Goal: Information Seeking & Learning: Learn about a topic

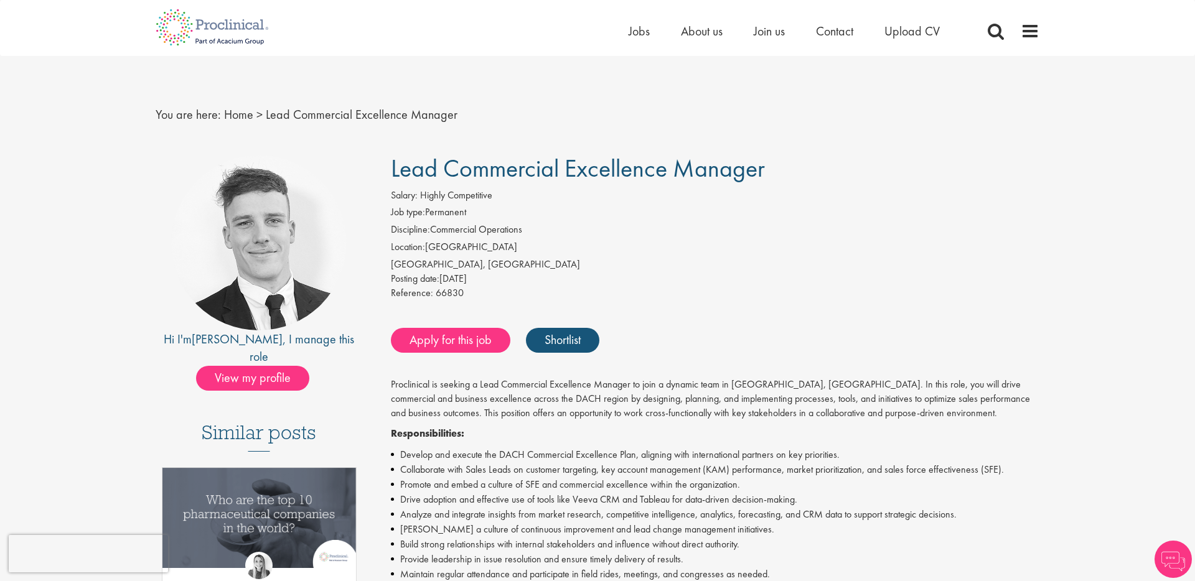
click at [583, 239] on li "Discipline: Commercial Operations" at bounding box center [715, 231] width 649 height 17
drag, startPoint x: 421, startPoint y: 196, endPoint x: 513, endPoint y: 196, distance: 92.1
click at [513, 196] on div "Salary: Highly Competitive" at bounding box center [715, 197] width 649 height 17
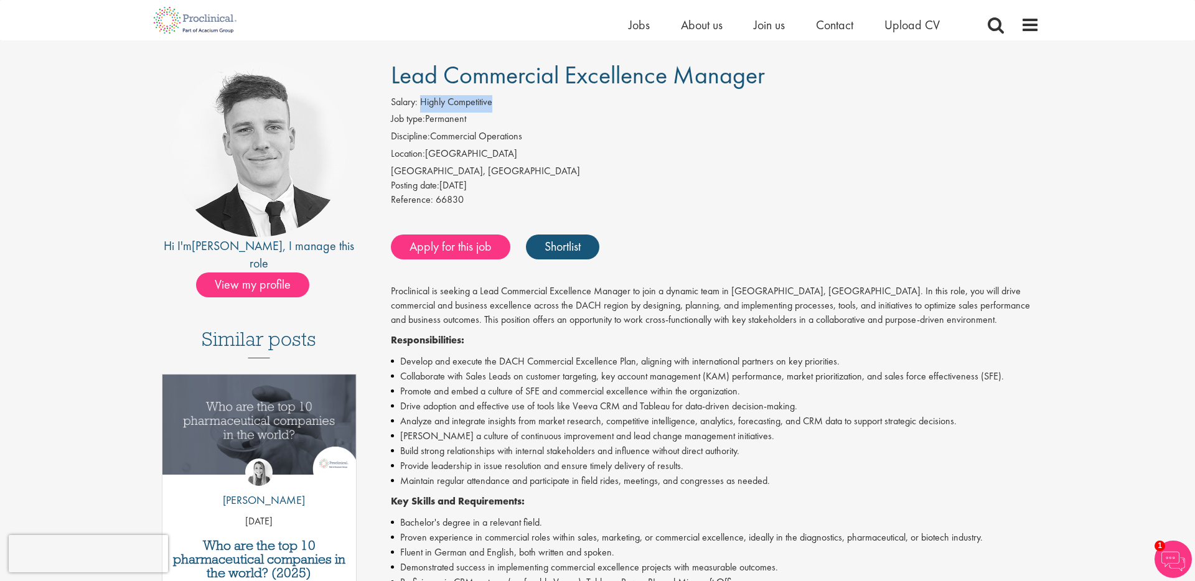
scroll to position [85, 0]
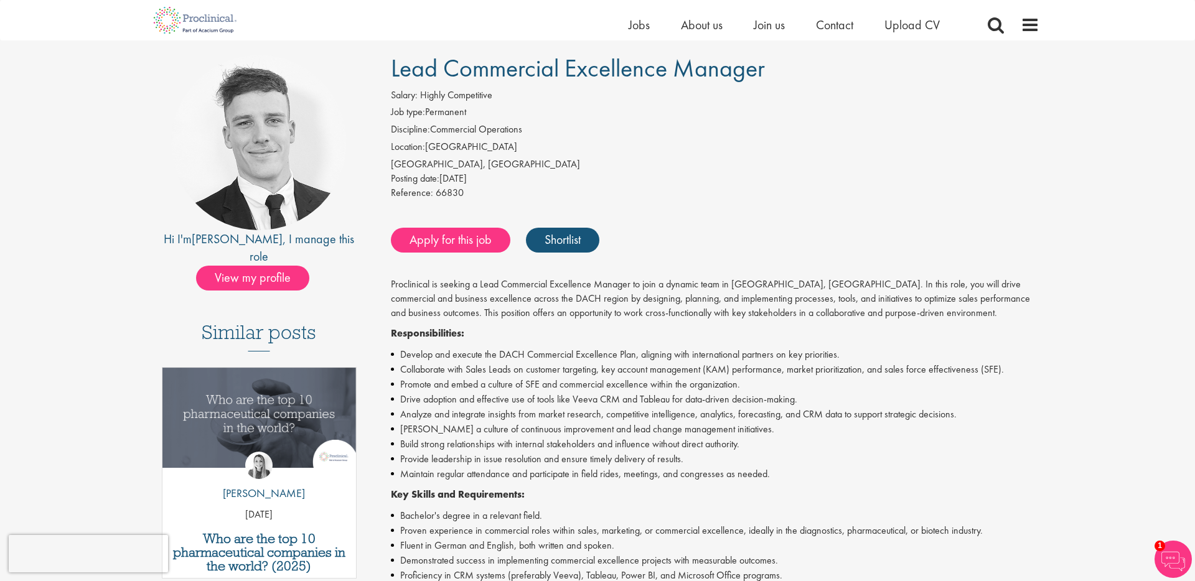
click at [683, 366] on li "Collaborate with Sales Leads on customer targeting, key account management (KAM…" at bounding box center [715, 369] width 649 height 15
click at [672, 325] on div "Proclinical is seeking a Lead Commercial Excellence Manager to join a dynamic t…" at bounding box center [715, 554] width 649 height 553
click at [671, 347] on li "Develop and execute the DACH Commercial Excellence Plan, aligning with internat…" at bounding box center [715, 354] width 649 height 15
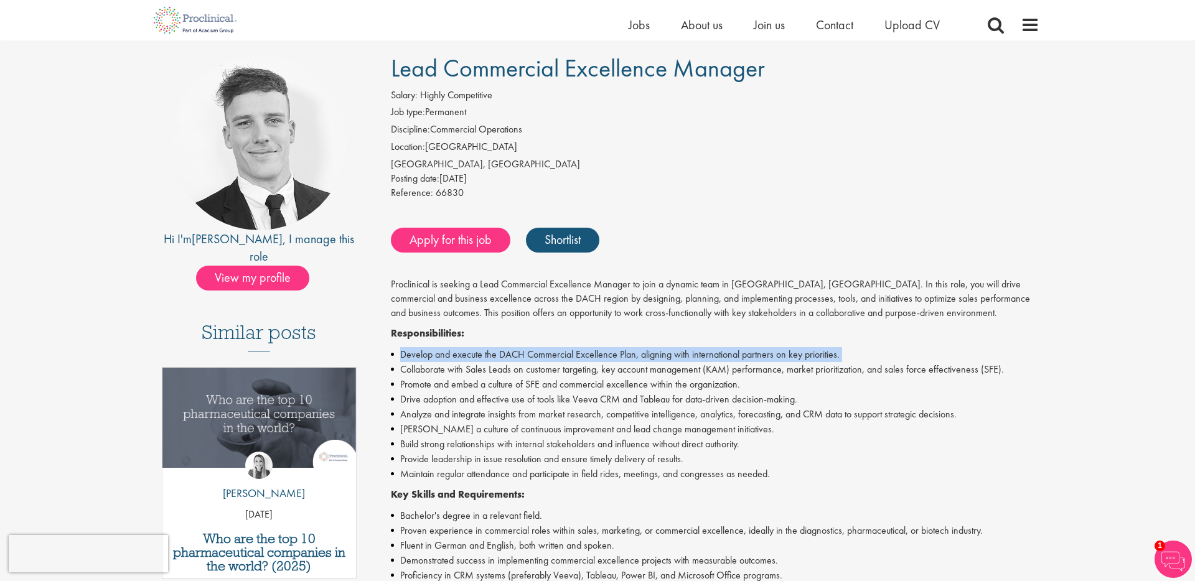
click at [671, 347] on li "Develop and execute the DACH Commercial Excellence Plan, aligning with internat…" at bounding box center [715, 354] width 649 height 15
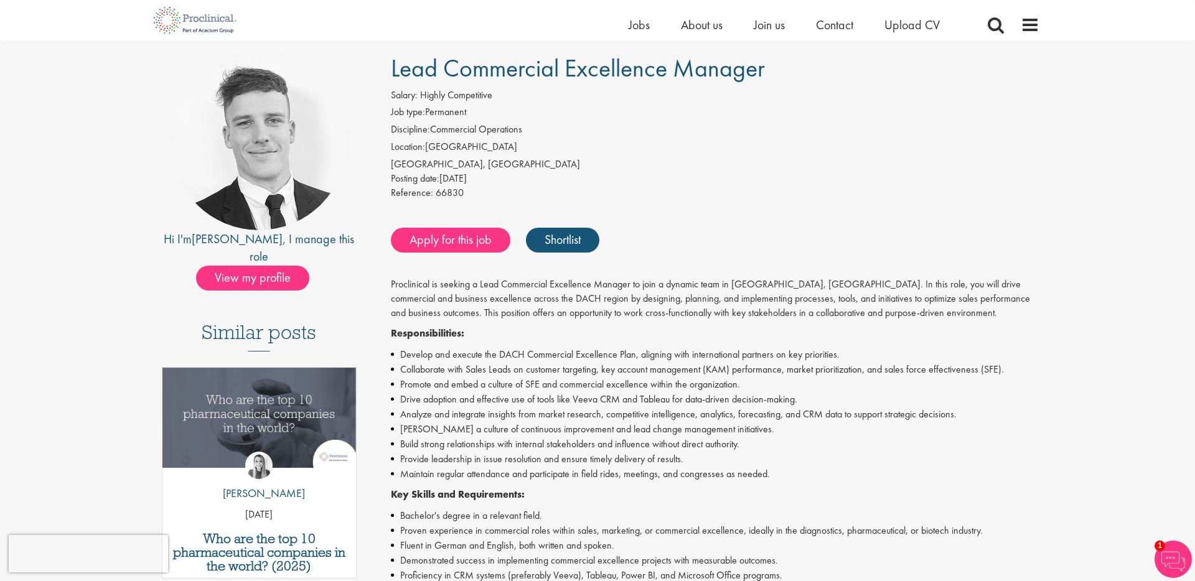
click at [671, 373] on li "Collaborate with Sales Leads on customer targeting, key account management (KAM…" at bounding box center [715, 369] width 649 height 15
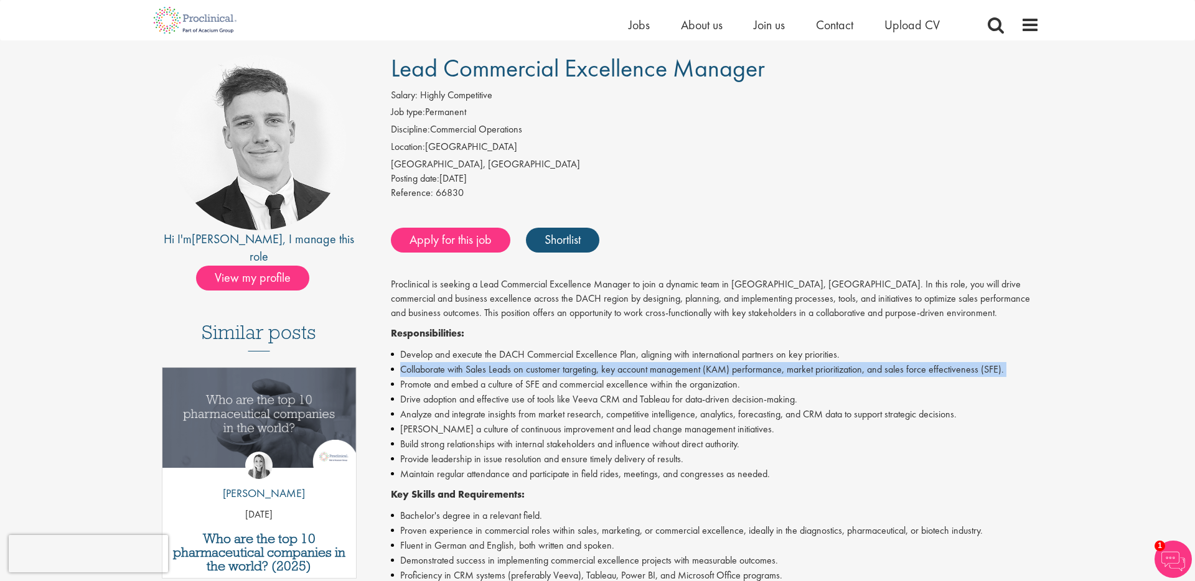
click at [671, 373] on li "Collaborate with Sales Leads on customer targeting, key account management (KAM…" at bounding box center [715, 369] width 649 height 15
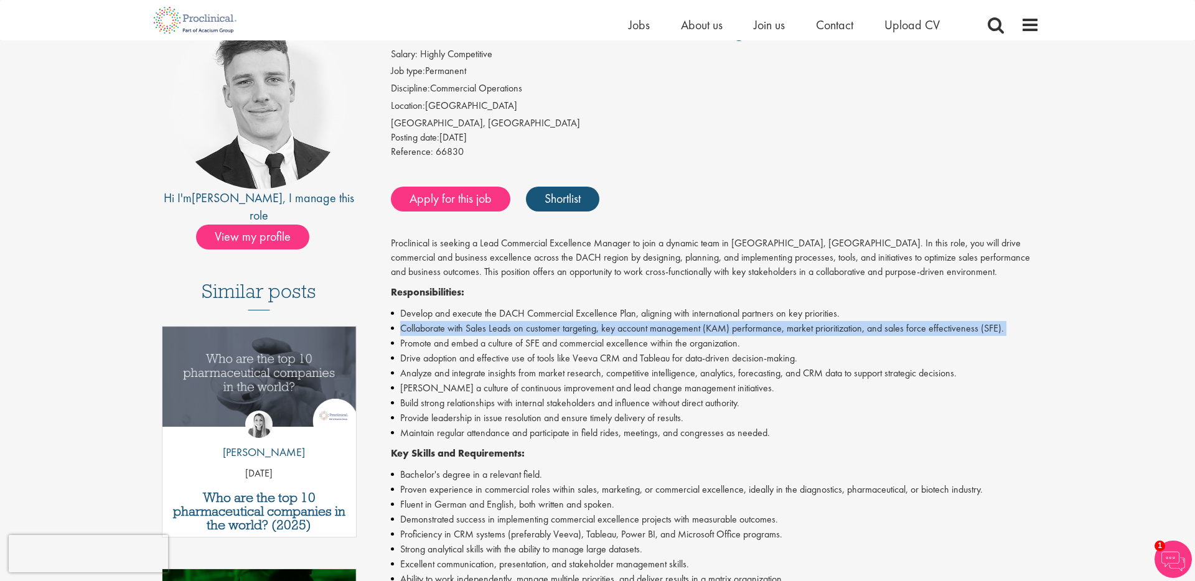
scroll to position [128, 0]
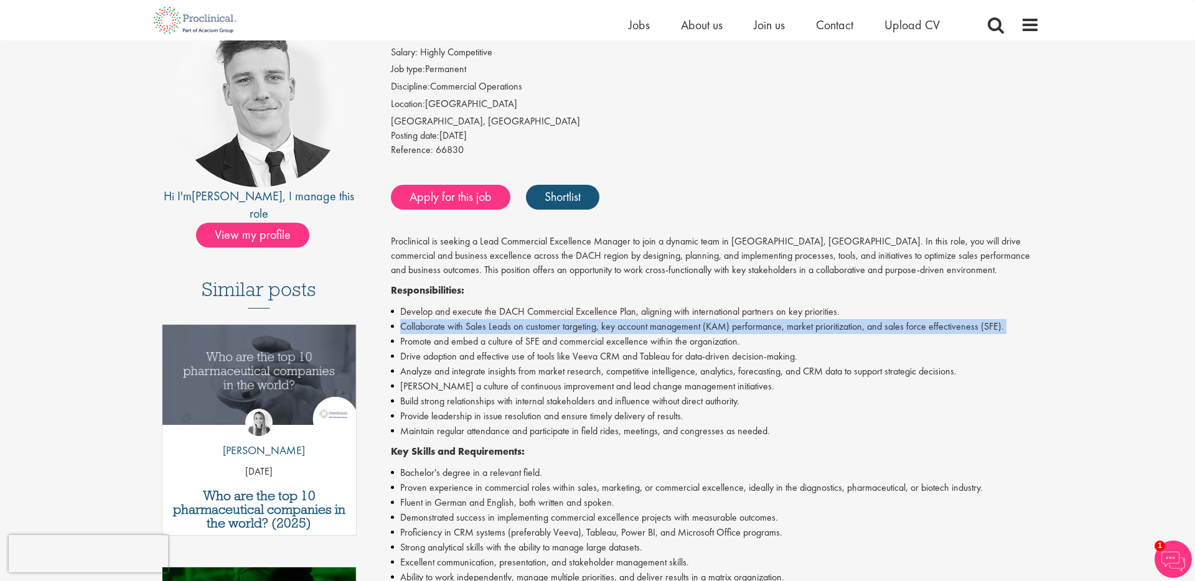
click at [641, 329] on li "Collaborate with Sales Leads on customer targeting, key account management (KAM…" at bounding box center [715, 326] width 649 height 15
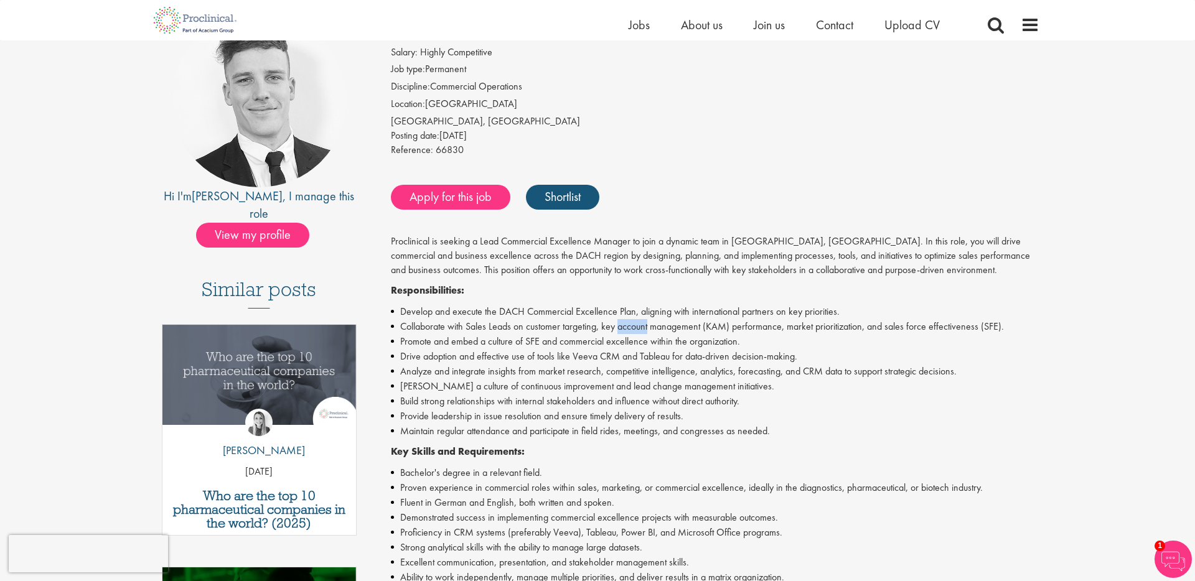
click at [641, 329] on li "Collaborate with Sales Leads on customer targeting, key account management (KAM…" at bounding box center [715, 326] width 649 height 15
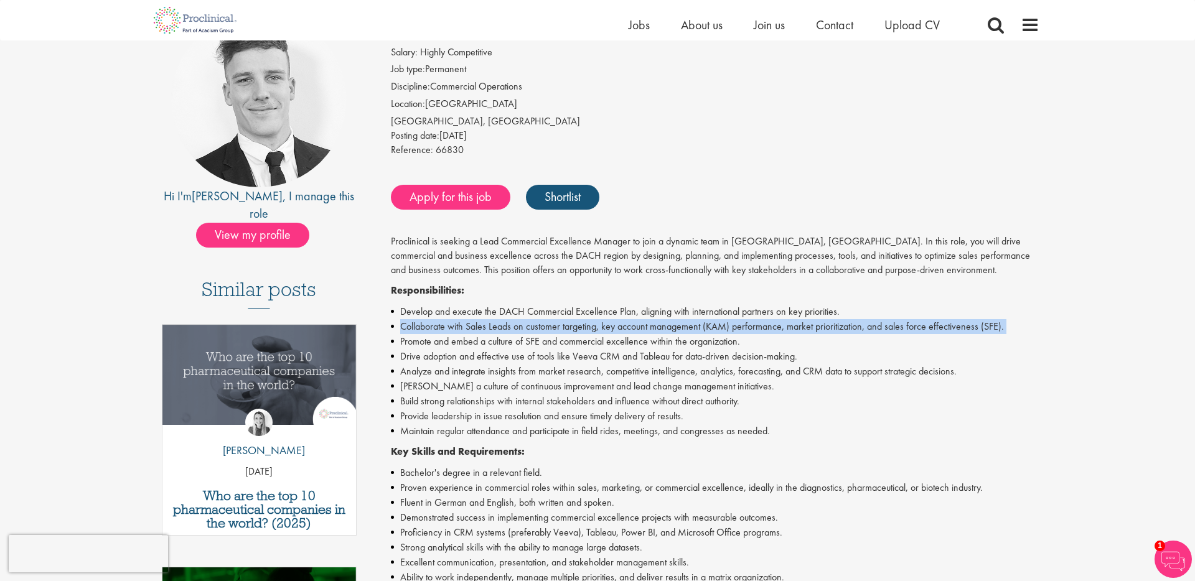
click at [641, 329] on li "Collaborate with Sales Leads on customer targeting, key account management (KAM…" at bounding box center [715, 326] width 649 height 15
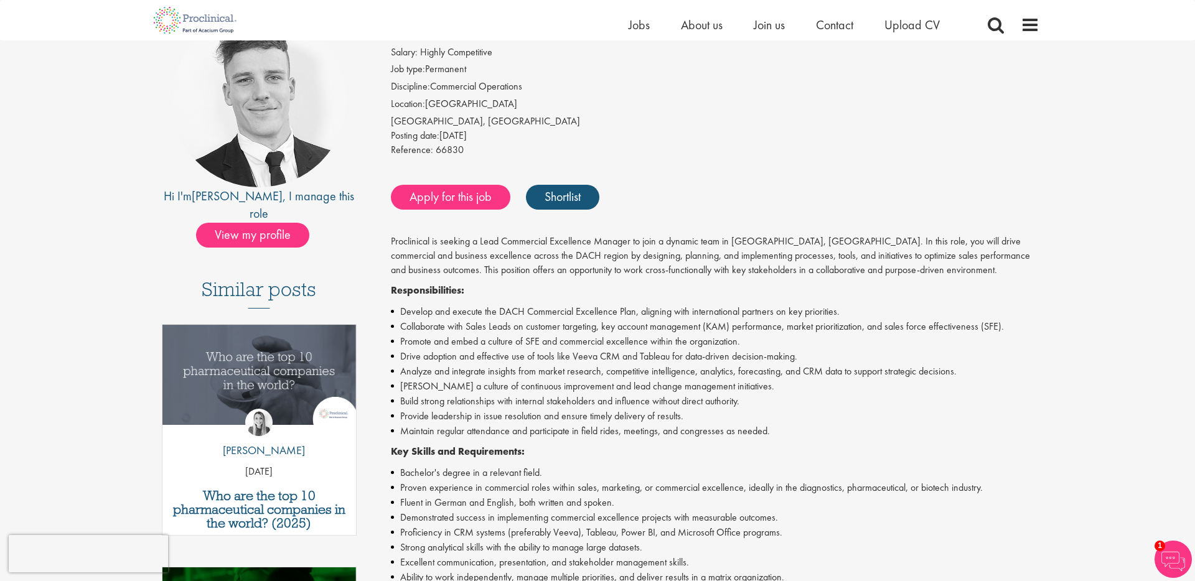
click at [635, 289] on p "Responsibilities:" at bounding box center [715, 291] width 649 height 14
click at [599, 363] on li "Drive adoption and effective use of tools like Veeva CRM and Tableau for data-d…" at bounding box center [715, 357] width 649 height 15
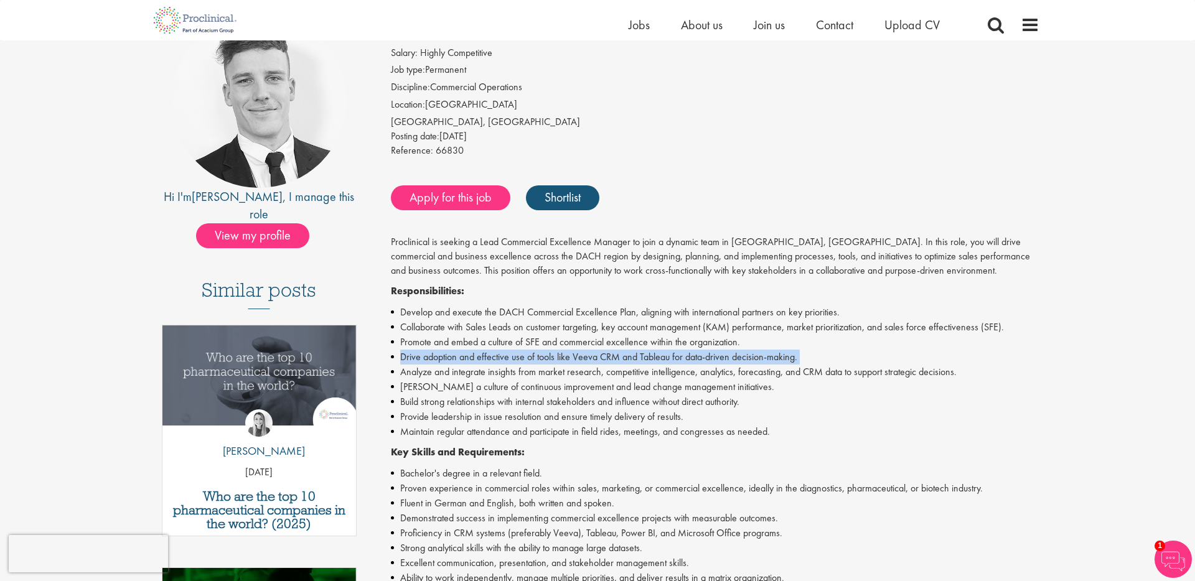
click at [599, 363] on li "Drive adoption and effective use of tools like Veeva CRM and Tableau for data-d…" at bounding box center [715, 357] width 649 height 15
click at [588, 362] on li "Drive adoption and effective use of tools like Veeva CRM and Tableau for data-d…" at bounding box center [715, 357] width 649 height 15
click at [580, 368] on li "Analyze and integrate insights from market research, competitive intelligence, …" at bounding box center [715, 372] width 649 height 15
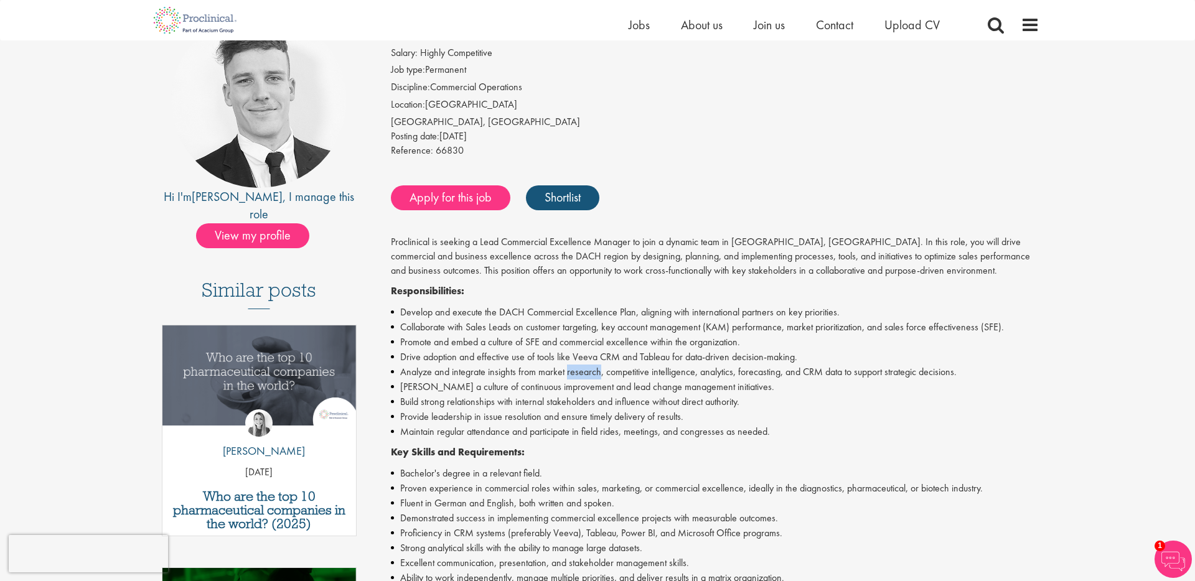
click at [580, 368] on li "Analyze and integrate insights from market research, competitive intelligence, …" at bounding box center [715, 372] width 649 height 15
click at [573, 385] on li "[PERSON_NAME] a culture of continuous improvement and lead change management in…" at bounding box center [715, 387] width 649 height 15
click at [572, 430] on li "Maintain regular attendance and participate in field rides, meetings, and congr…" at bounding box center [715, 431] width 649 height 15
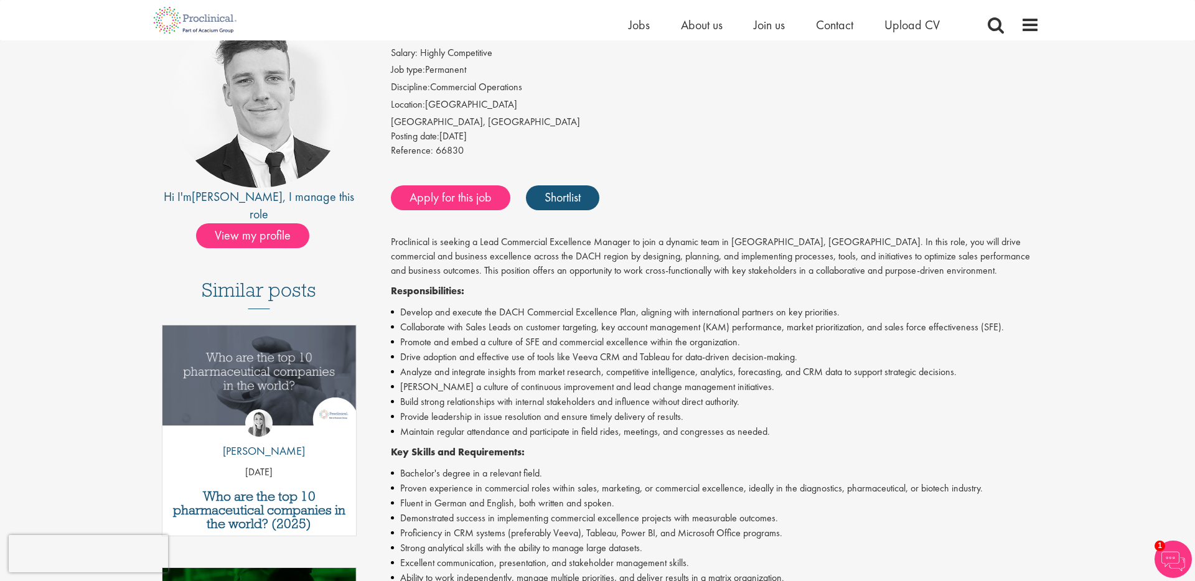
click at [572, 430] on li "Maintain regular attendance and participate in field rides, meetings, and congr…" at bounding box center [715, 431] width 649 height 15
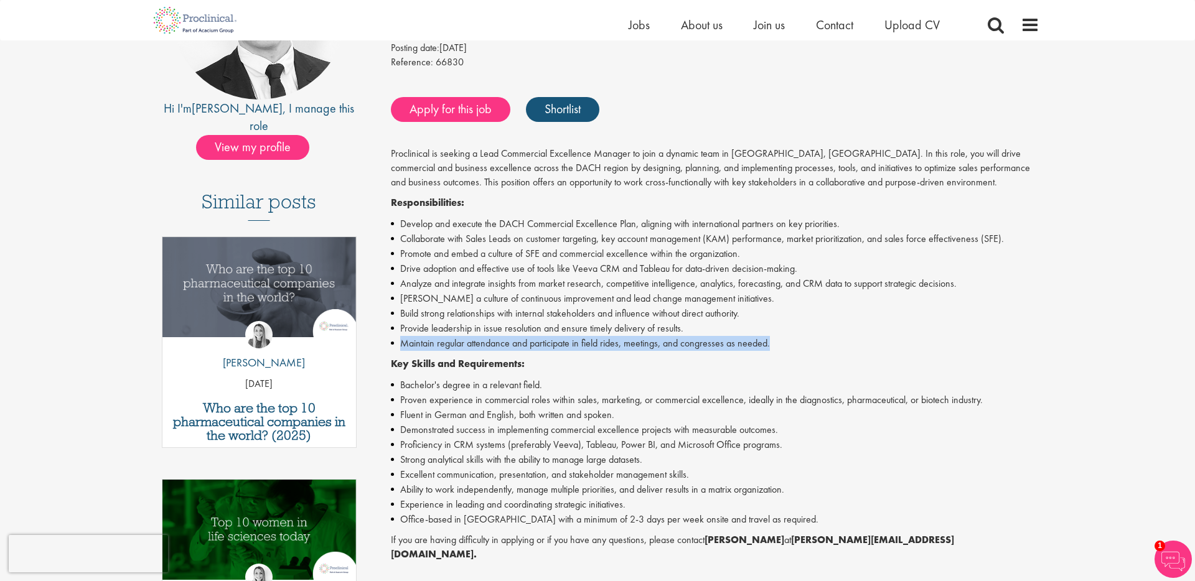
scroll to position [266, 0]
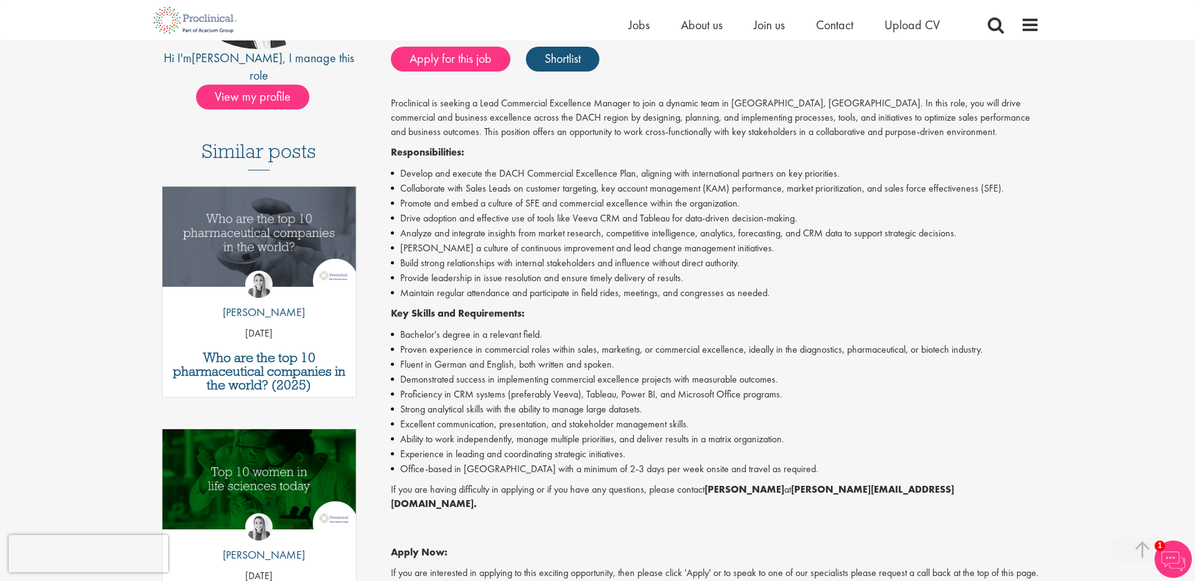
click at [579, 320] on div "Proclinical is seeking a Lead Commercial Excellence Manager to join a dynamic t…" at bounding box center [715, 372] width 649 height 553
click at [592, 348] on li "Proven experience in commercial roles within sales, marketing, or commercial ex…" at bounding box center [715, 349] width 649 height 15
click at [619, 362] on li "Fluent in German and English, both written and spoken." at bounding box center [715, 364] width 649 height 15
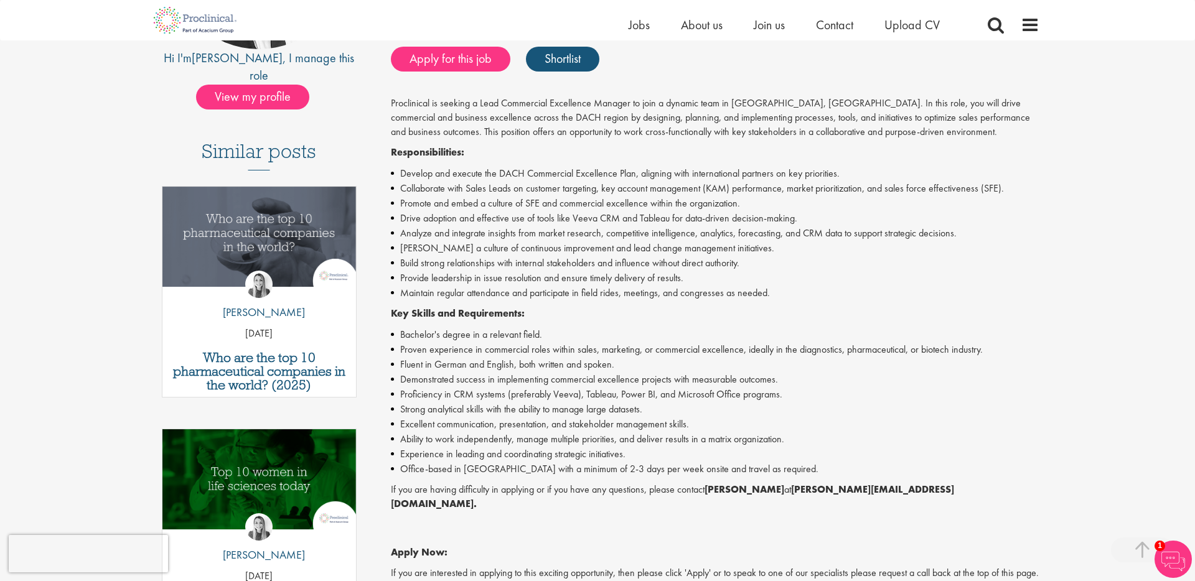
click at [619, 362] on li "Fluent in German and English, both written and spoken." at bounding box center [715, 364] width 649 height 15
click at [633, 397] on li "Proficiency in CRM systems (preferably Veeva), Tableau, Power BI, and Microsoft…" at bounding box center [715, 394] width 649 height 15
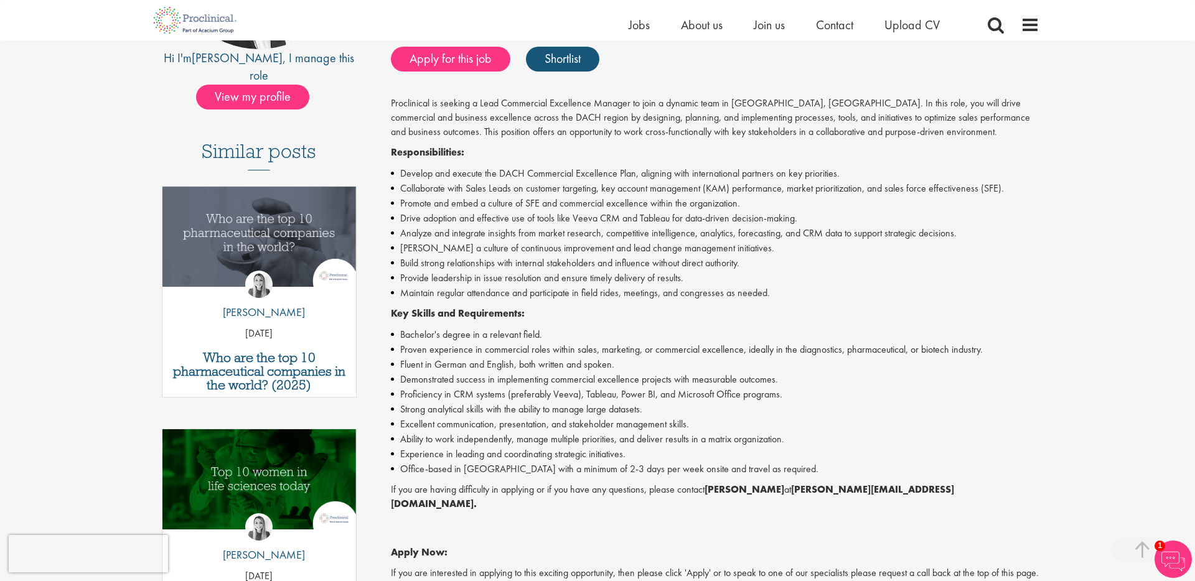
click at [635, 408] on li "Strong analytical skills with the ability to manage large datasets." at bounding box center [715, 409] width 649 height 15
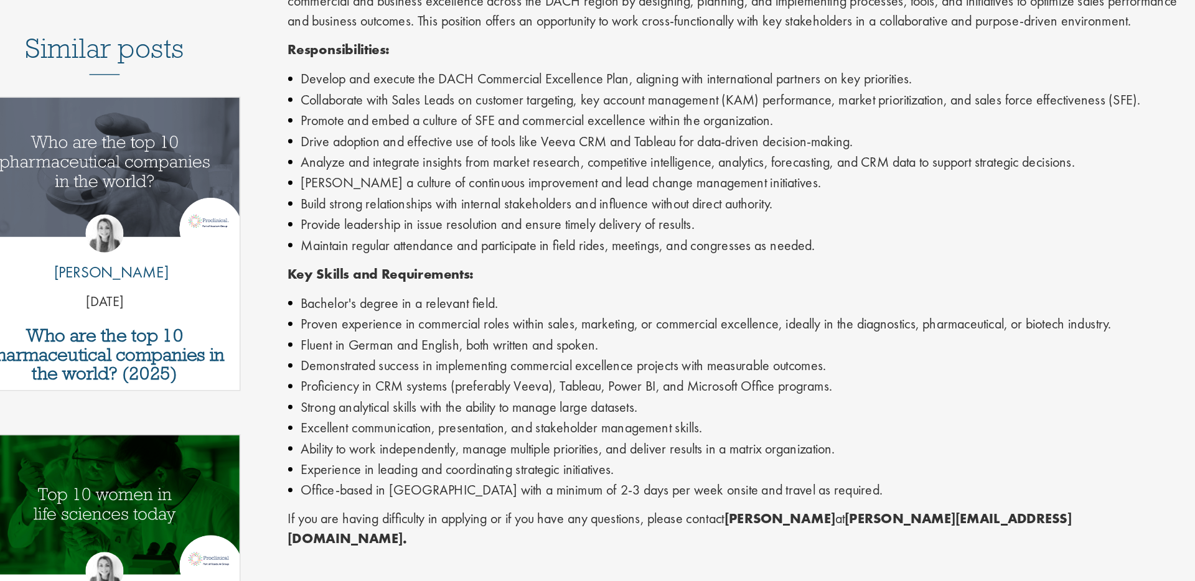
click at [651, 393] on li "Proficiency in CRM systems (preferably Veeva), Tableau, Power BI, and Microsoft…" at bounding box center [715, 394] width 649 height 15
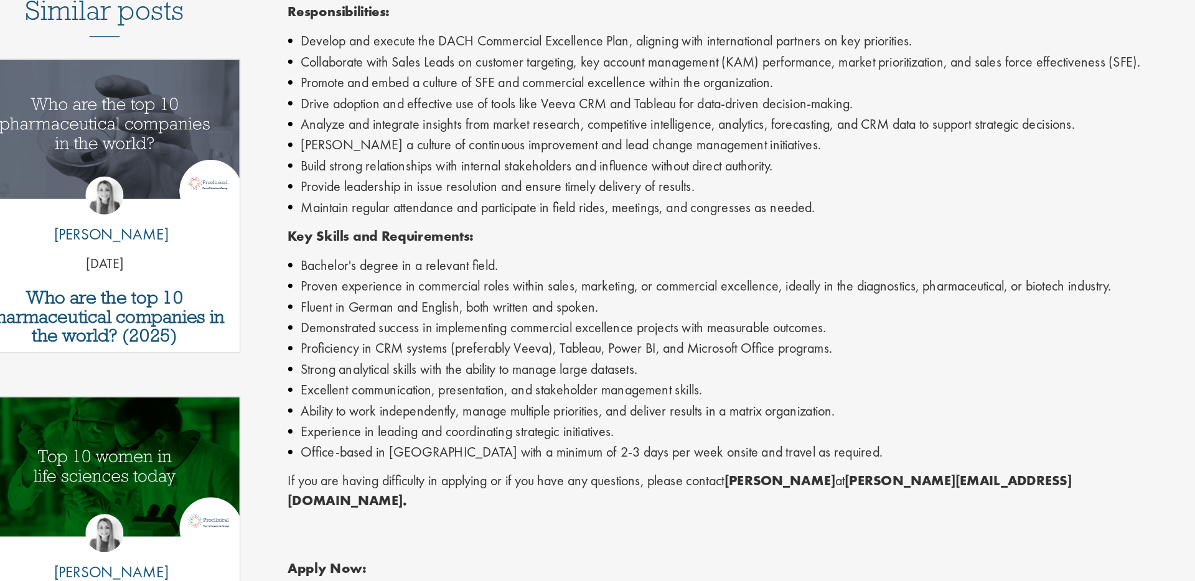
click at [643, 411] on li "Strong analytical skills with the ability to manage large datasets." at bounding box center [715, 409] width 649 height 15
click at [637, 427] on li "Excellent communication, presentation, and stakeholder management skills." at bounding box center [715, 424] width 649 height 15
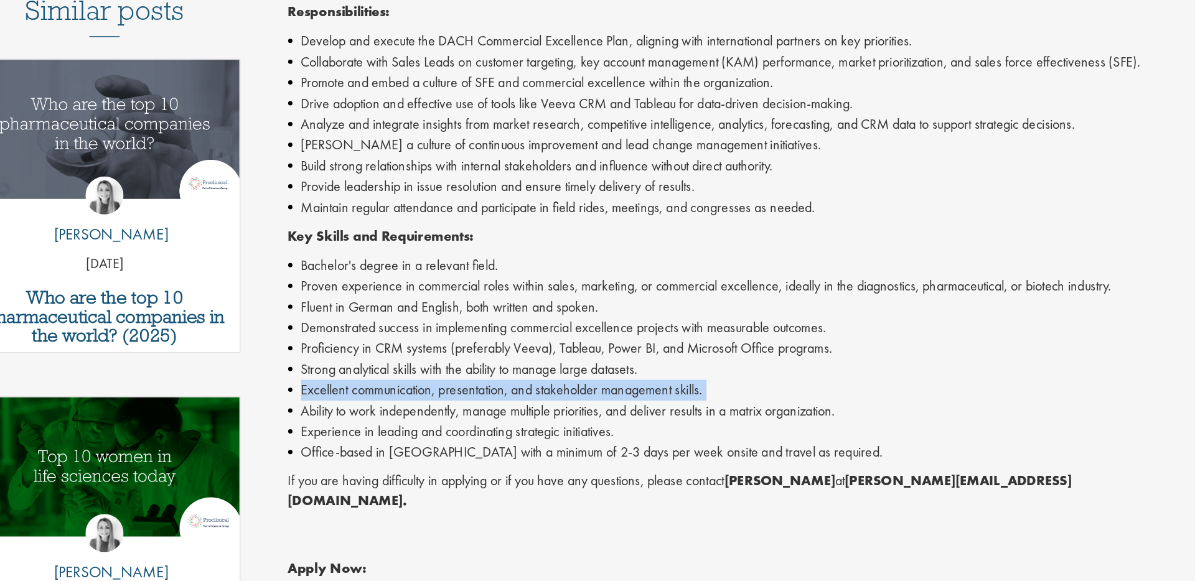
click at [637, 427] on li "Excellent communication, presentation, and stakeholder management skills." at bounding box center [715, 424] width 649 height 15
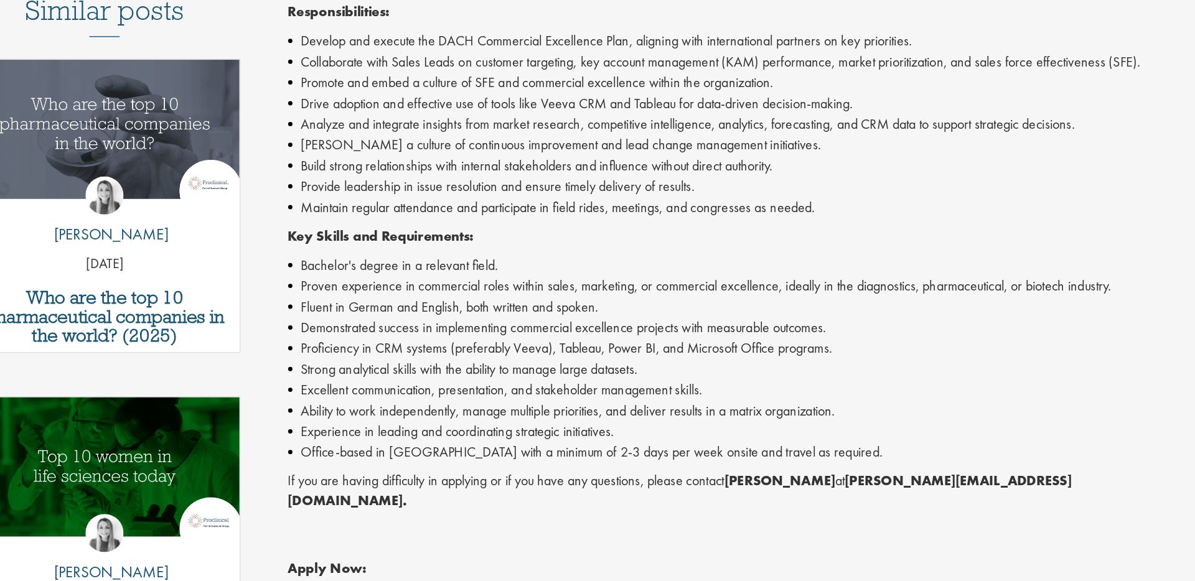
click at [630, 441] on li "Ability to work independently, manage multiple priorities, and deliver results …" at bounding box center [715, 439] width 649 height 15
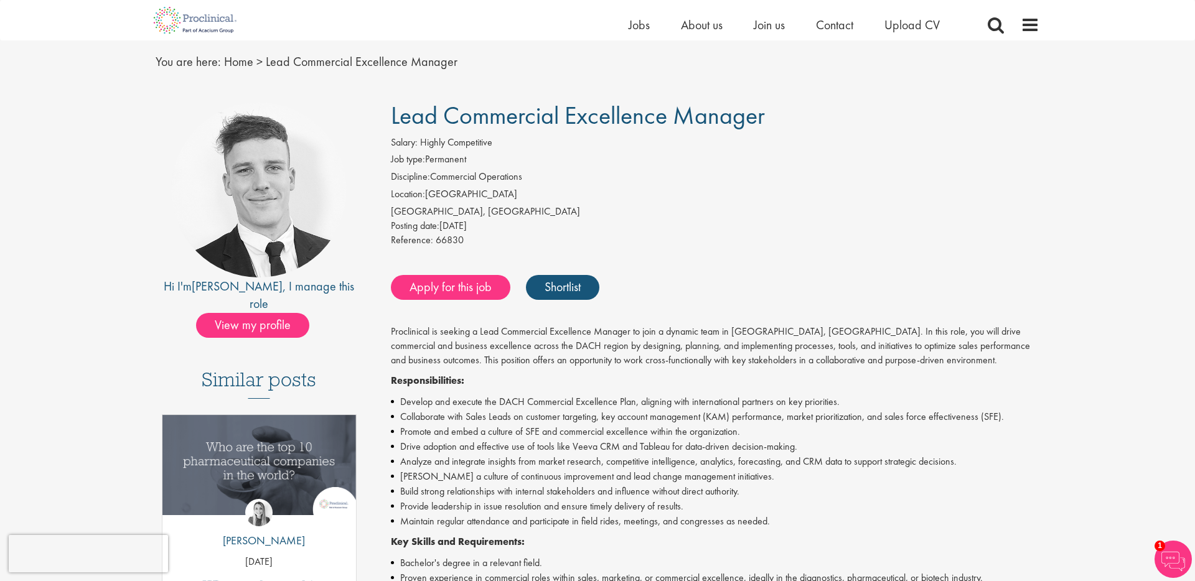
scroll to position [0, 0]
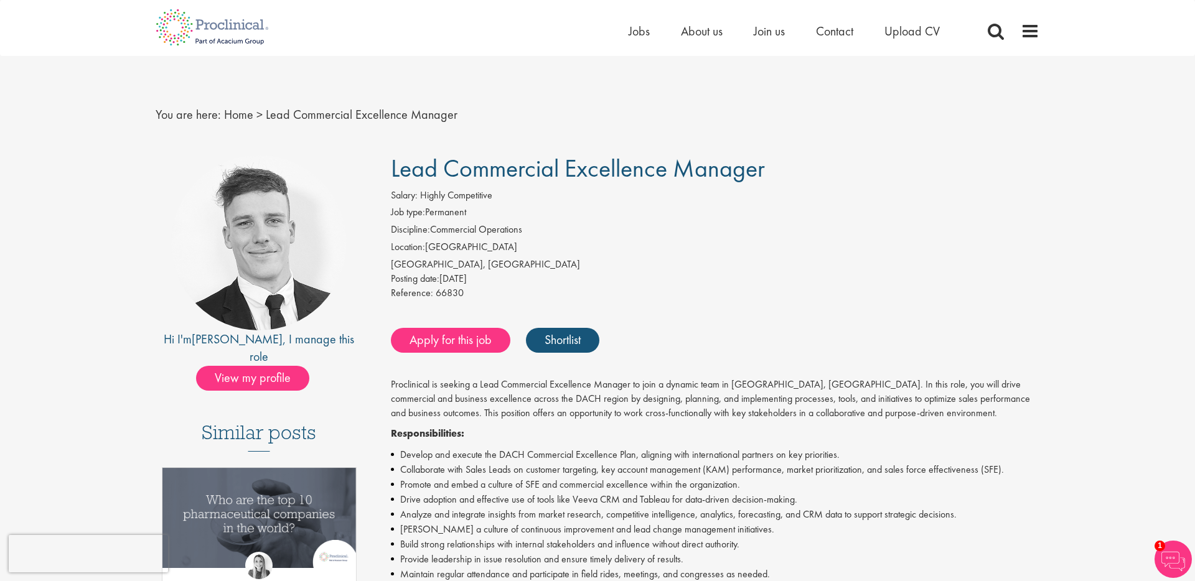
click at [549, 167] on span "Lead Commercial Excellence Manager" at bounding box center [578, 168] width 374 height 32
